Goal: Transaction & Acquisition: Purchase product/service

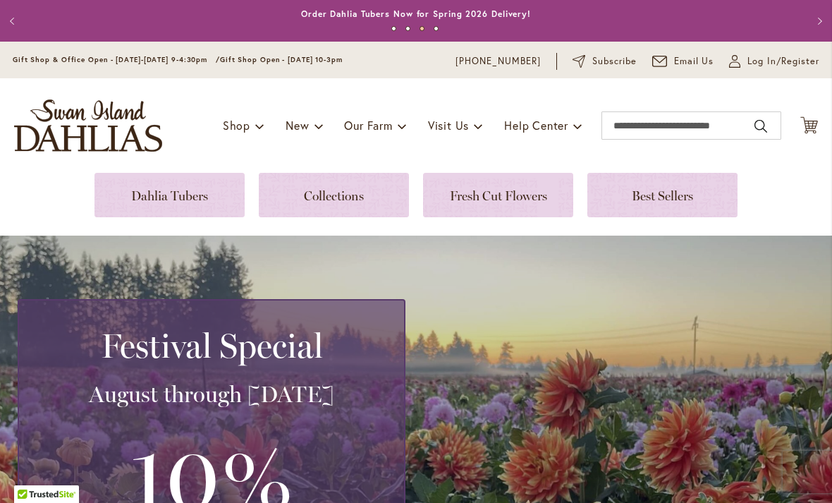
click at [206, 197] on link at bounding box center [169, 195] width 150 height 44
click at [367, 194] on link at bounding box center [334, 195] width 150 height 44
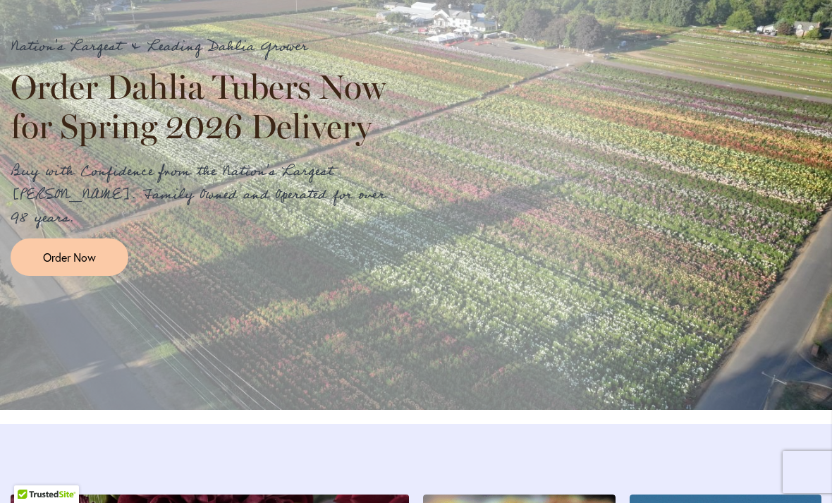
scroll to position [1590, 0]
click at [88, 264] on span "Order Now" at bounding box center [69, 256] width 53 height 16
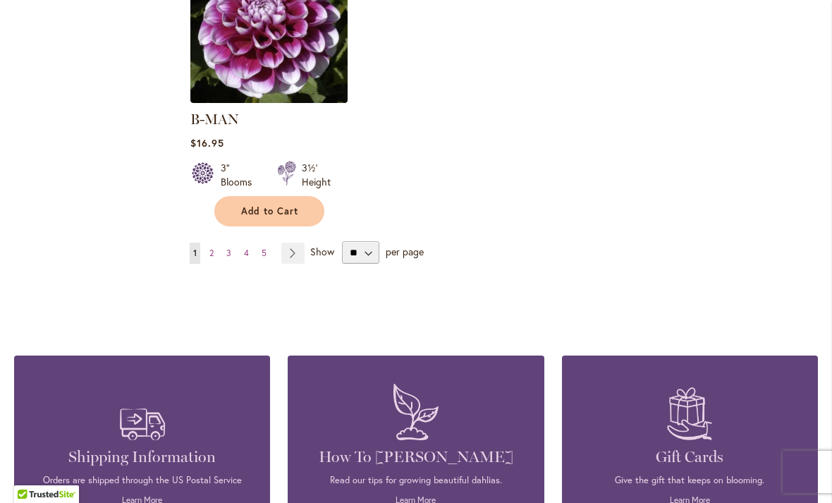
scroll to position [1907, 0]
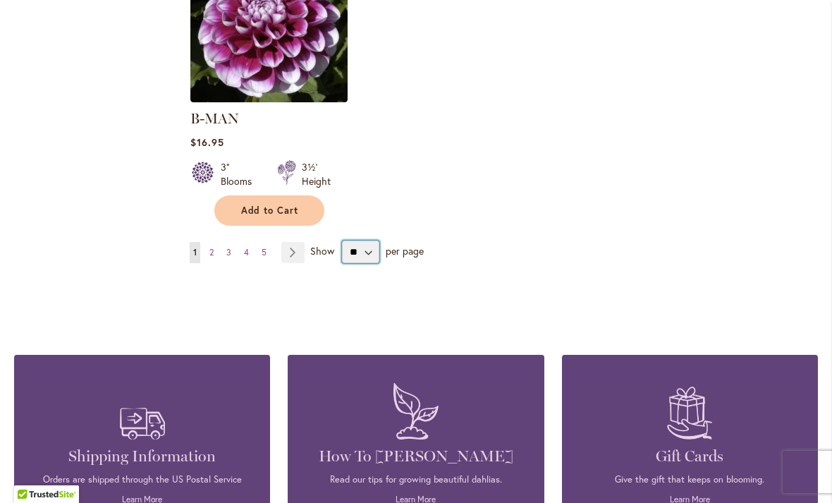
click at [370, 240] on select "** ** ** **" at bounding box center [360, 251] width 37 height 23
select select "**"
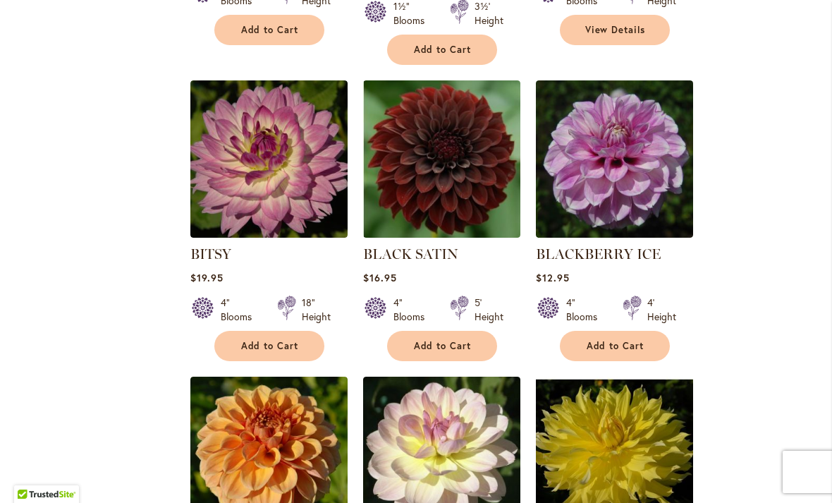
scroll to position [3571, 0]
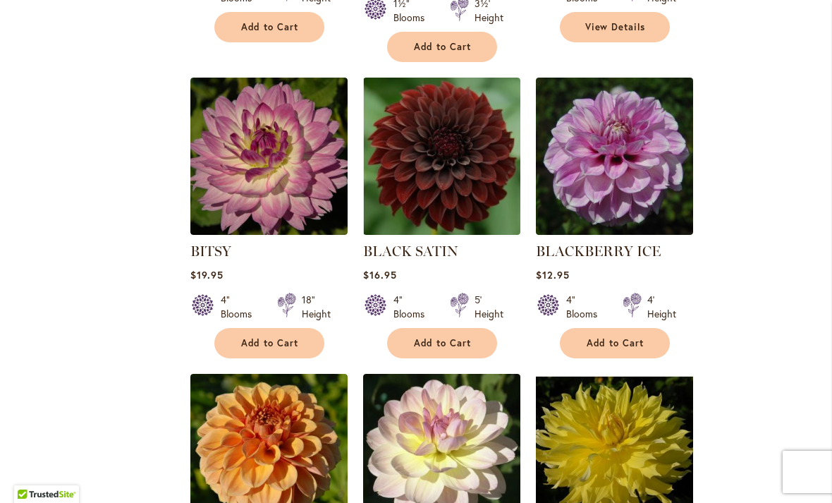
click at [730, 281] on ol "A-PEELING $12.95 7" Blooms 4½' Height" at bounding box center [504, 70] width 628 height 6579
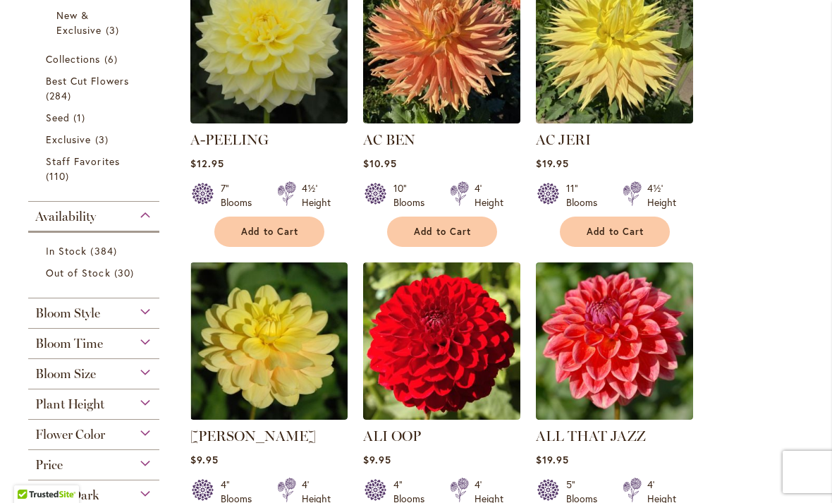
scroll to position [386, 0]
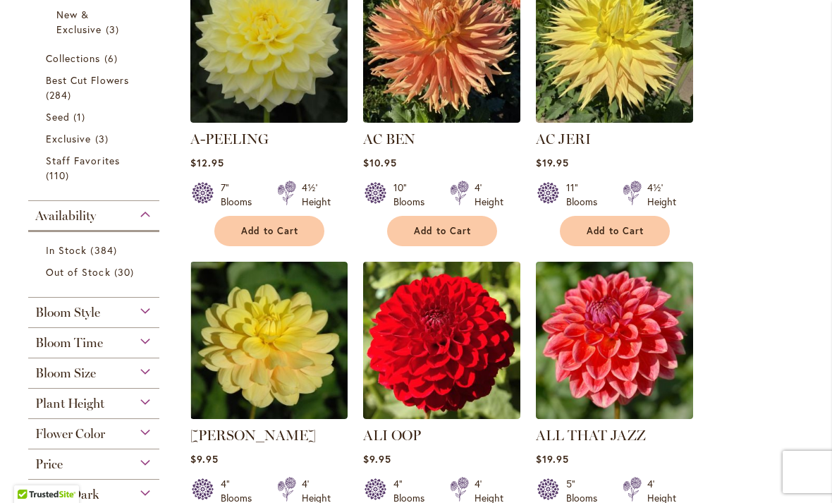
click at [152, 407] on div "Plant Height" at bounding box center [93, 399] width 131 height 23
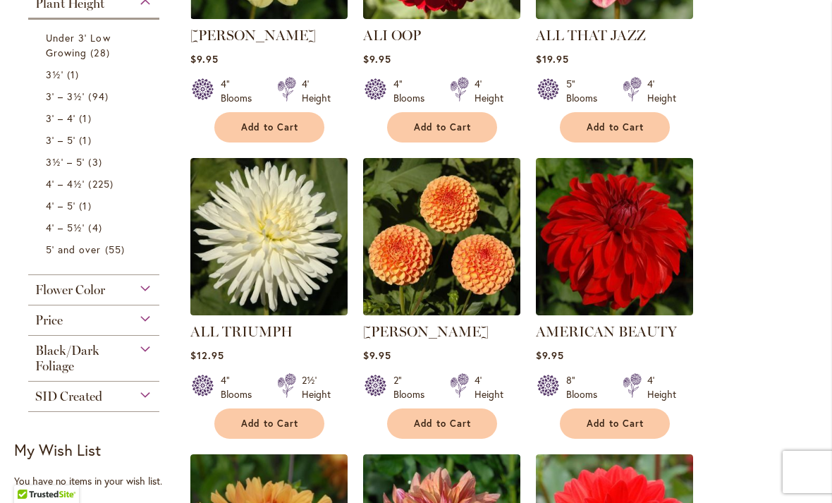
scroll to position [784, 0]
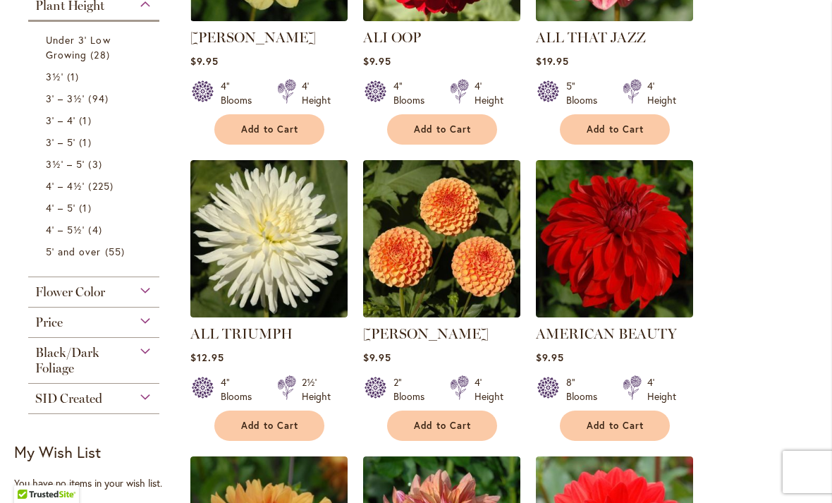
click at [72, 105] on span "3' – 3½'" at bounding box center [65, 98] width 39 height 13
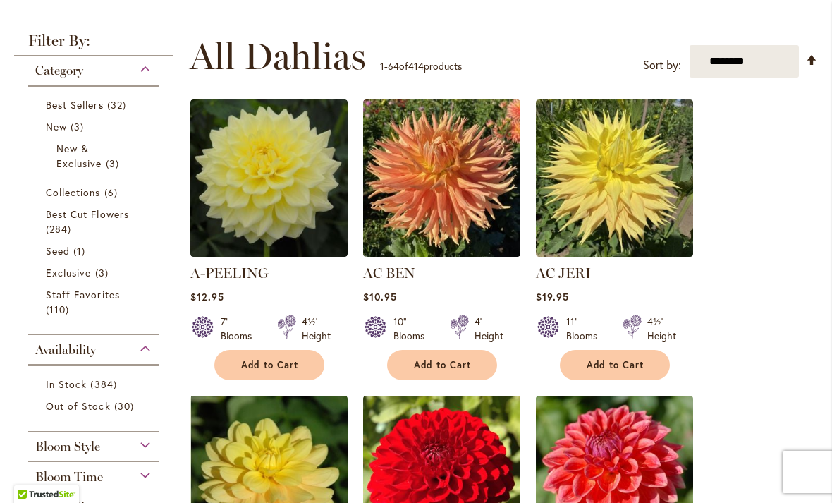
scroll to position [251, 0]
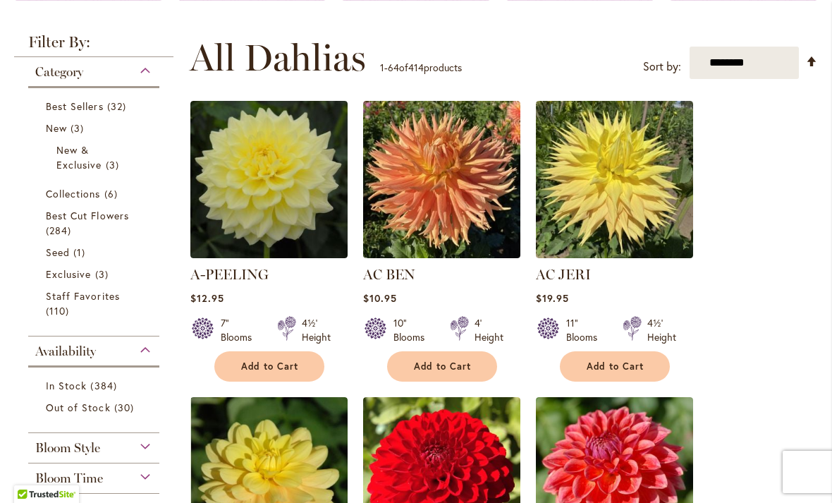
click at [81, 199] on span "Collections" at bounding box center [73, 193] width 55 height 13
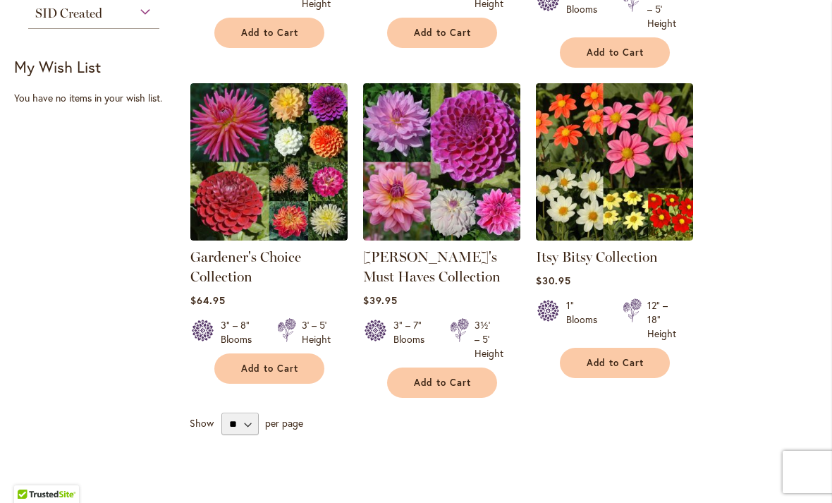
scroll to position [577, 0]
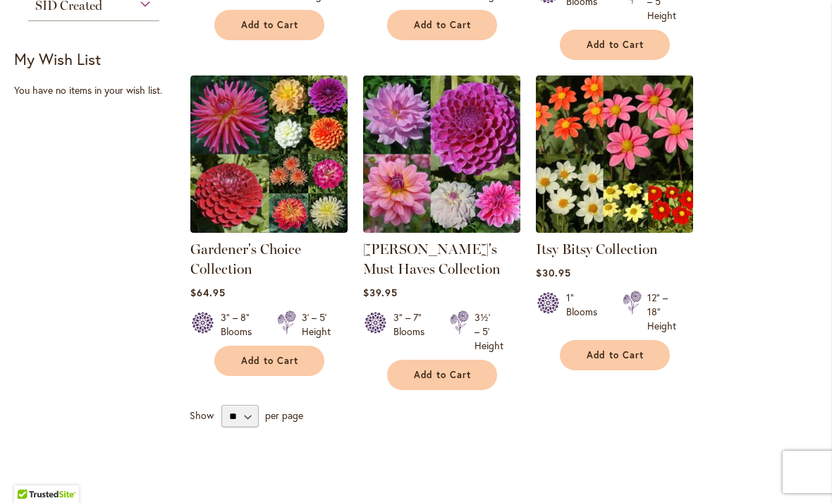
click at [634, 352] on span "Add to Cart" at bounding box center [616, 355] width 58 height 12
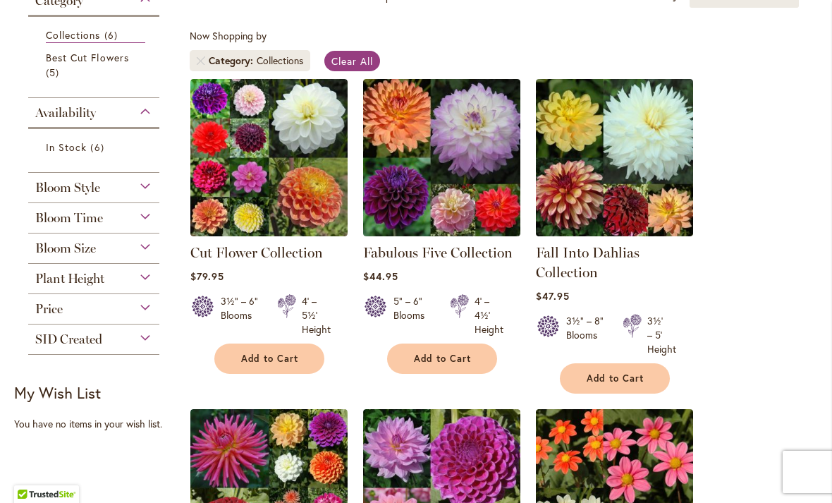
scroll to position [244, 0]
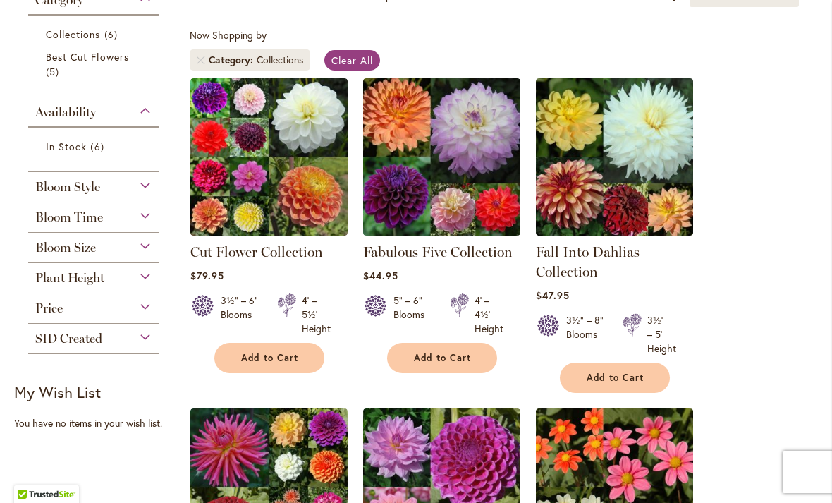
click at [305, 164] on img at bounding box center [268, 156] width 157 height 157
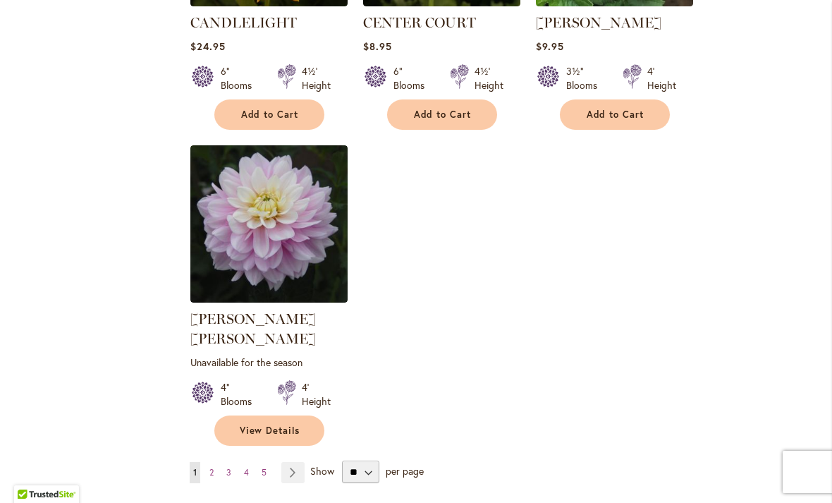
scroll to position [6493, 0]
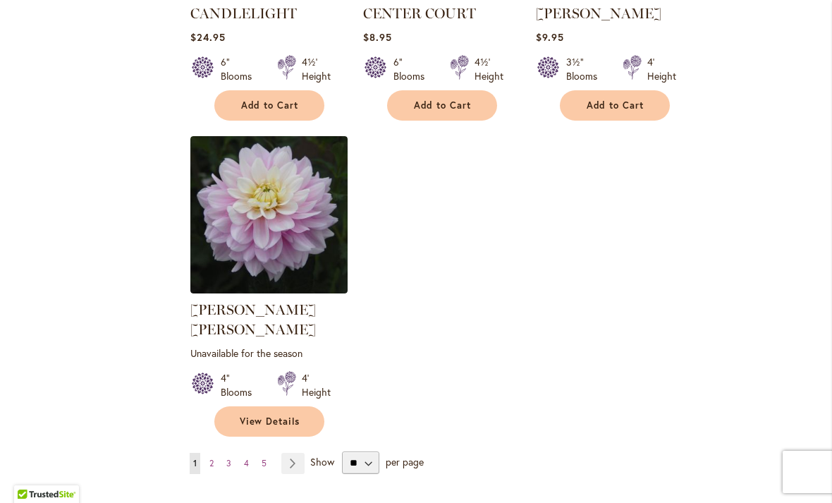
click at [290, 453] on link "Page Next" at bounding box center [292, 463] width 23 height 21
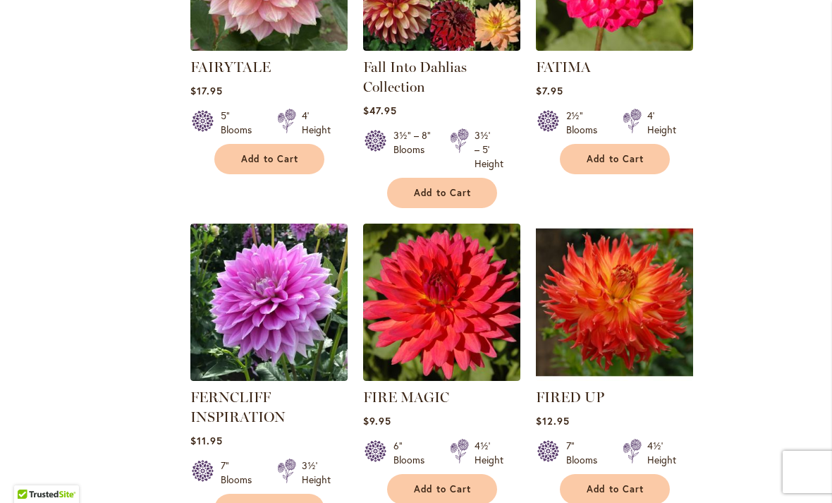
scroll to position [6211, 0]
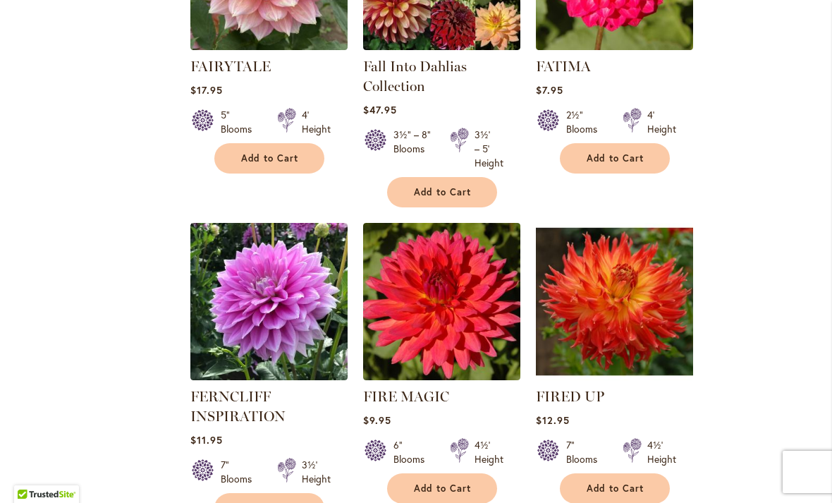
click at [631, 482] on span "Add to Cart" at bounding box center [616, 488] width 58 height 12
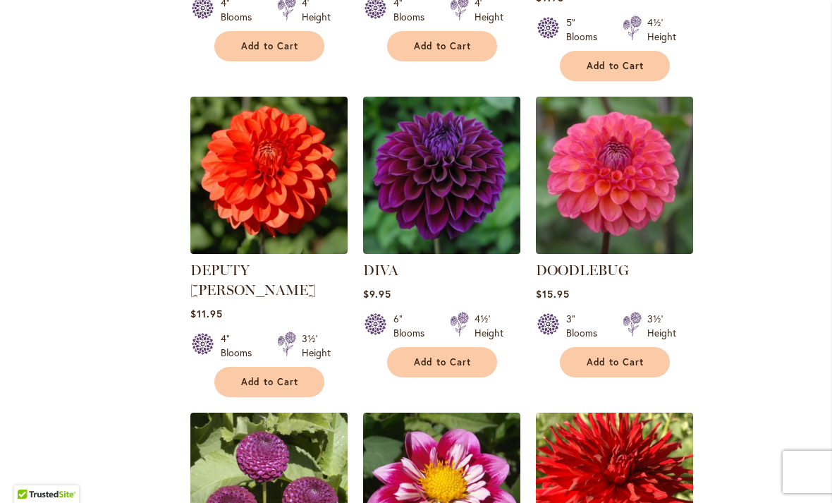
scroll to position [3903, 0]
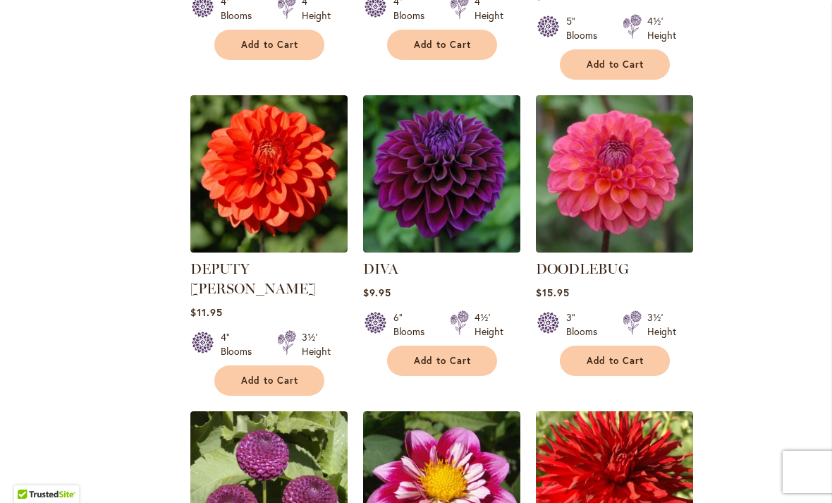
click at [619, 355] on span "Add to Cart" at bounding box center [616, 361] width 58 height 12
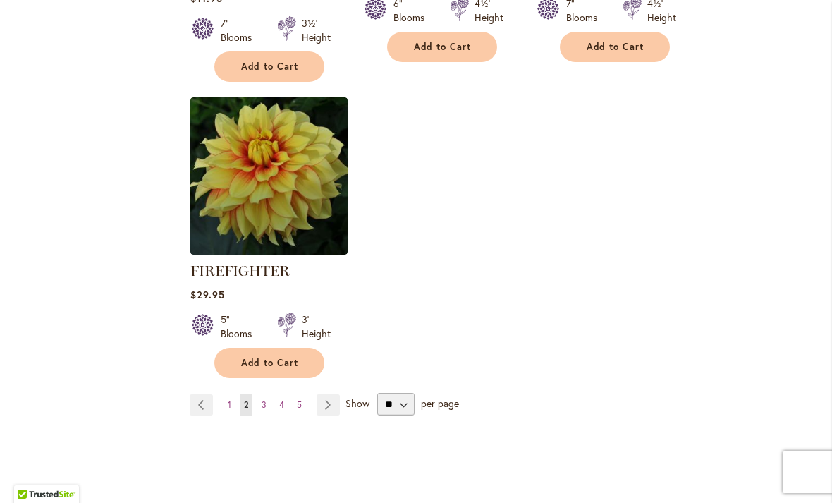
scroll to position [6654, 0]
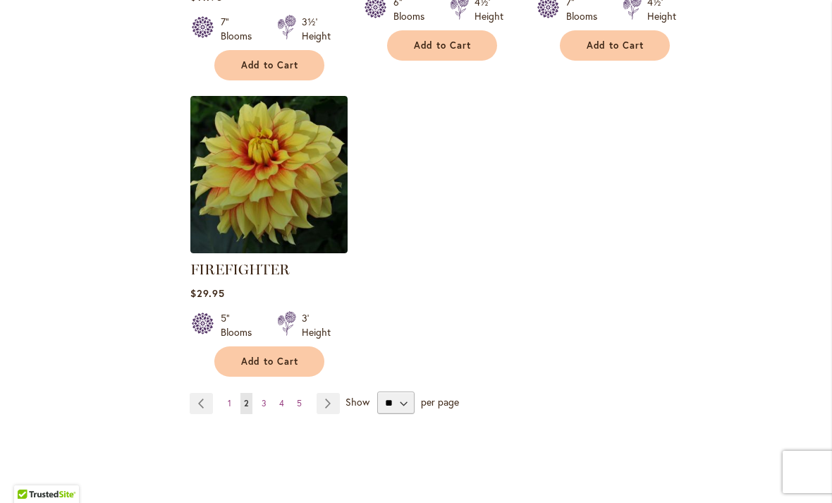
click at [331, 393] on link "Page Next" at bounding box center [328, 403] width 23 height 21
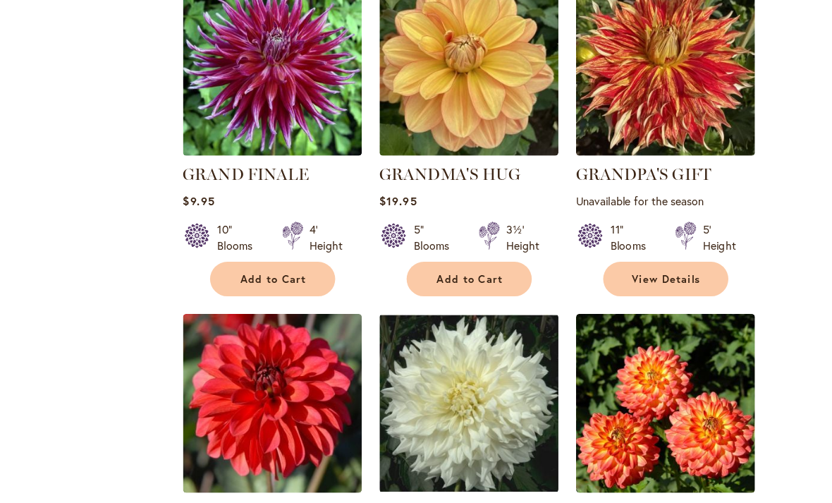
scroll to position [3430, 0]
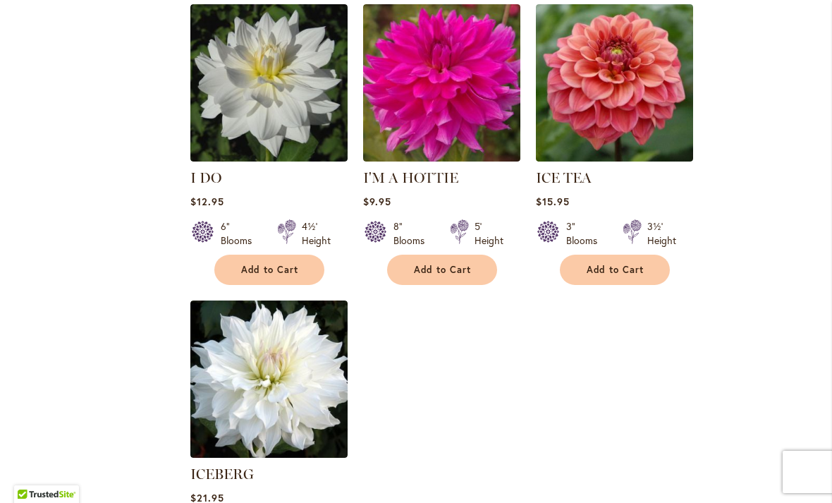
scroll to position [6501, 0]
